Goal: Task Accomplishment & Management: Manage account settings

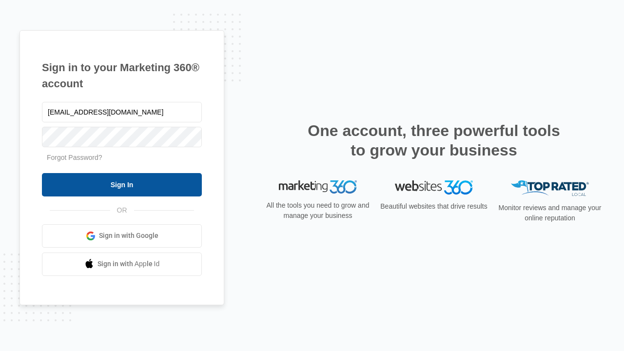
click at [122, 184] on input "Sign In" at bounding box center [122, 184] width 160 height 23
